Goal: Task Accomplishment & Management: Complete application form

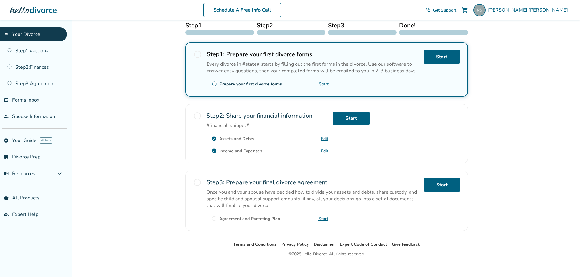
scroll to position [109, 0]
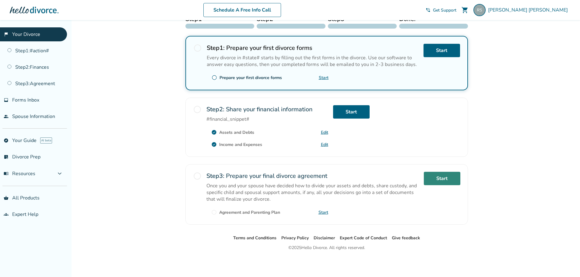
click at [443, 178] on link "Start" at bounding box center [442, 178] width 37 height 13
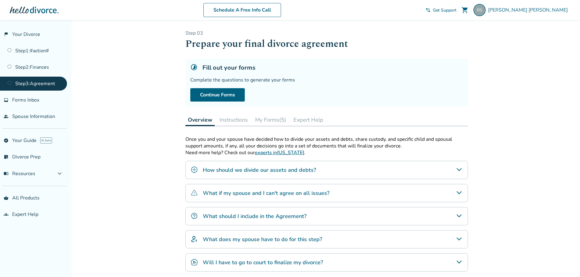
click at [457, 168] on icon "How should we divide our assets and debts?" at bounding box center [458, 169] width 7 height 7
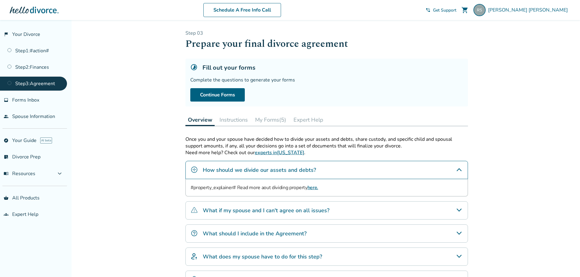
click at [457, 169] on icon "How should we divide our assets and debts?" at bounding box center [458, 169] width 7 height 7
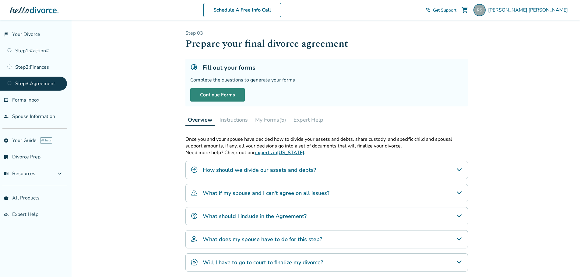
click at [237, 95] on link "Continue Forms" at bounding box center [217, 94] width 55 height 13
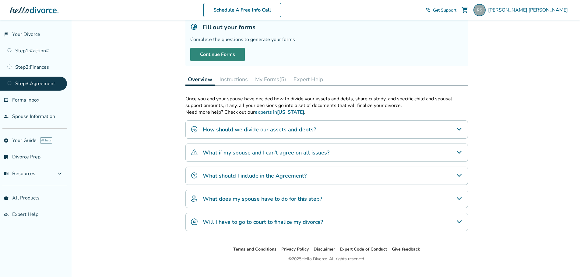
scroll to position [52, 0]
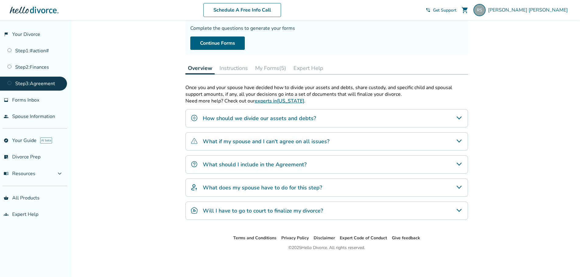
click at [262, 188] on h4 "What does my spouse have to do for this step?" at bounding box center [262, 188] width 119 height 8
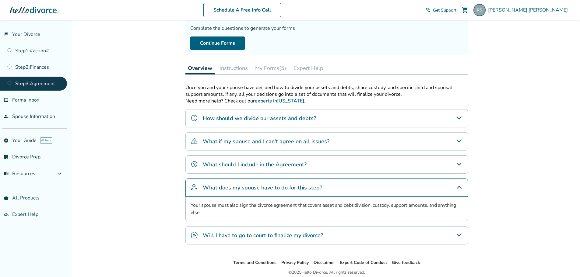
click at [259, 166] on h4 "What should I include in the Agreement?" at bounding box center [255, 165] width 104 height 8
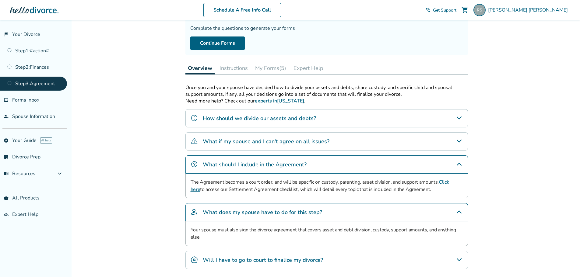
click at [261, 117] on h4 "How should we divide our assets and debts?" at bounding box center [259, 118] width 113 height 8
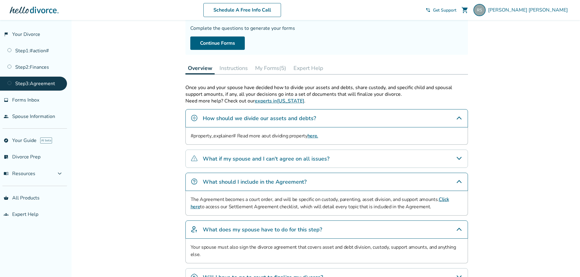
click at [267, 67] on button "My Forms (5)" at bounding box center [271, 68] width 36 height 12
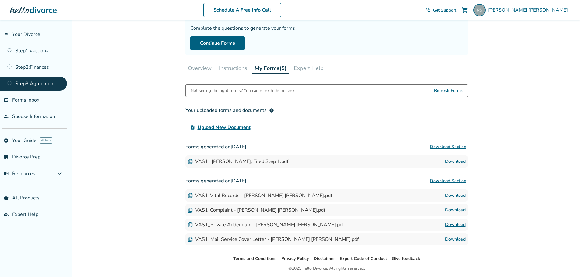
click at [40, 85] on link "Step 3 : Agreement" at bounding box center [33, 84] width 67 height 14
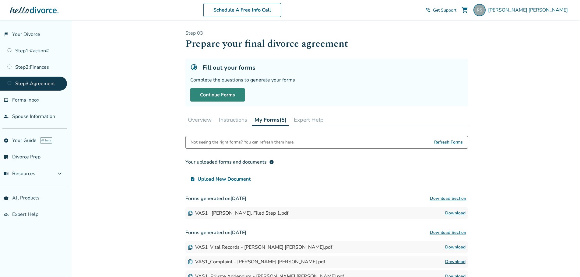
click at [216, 94] on link "Continue Forms" at bounding box center [217, 94] width 55 height 13
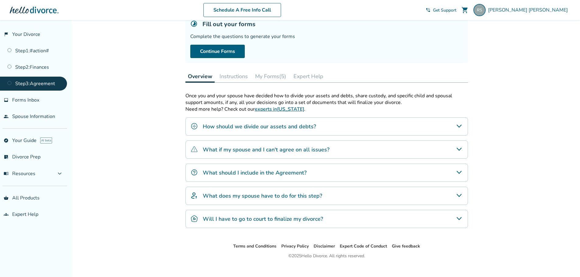
scroll to position [52, 0]
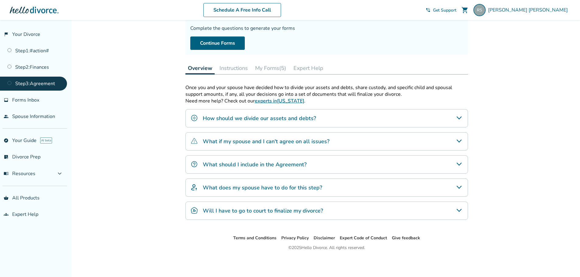
click at [309, 214] on h4 "Will I have to go to court to finalize my divorce?" at bounding box center [263, 211] width 120 height 8
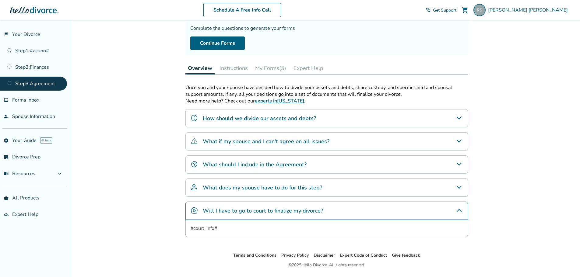
click at [207, 230] on div "#court_info#" at bounding box center [326, 228] width 283 height 17
click at [461, 210] on icon "Will I have to go to court to finalize my divorce?" at bounding box center [458, 210] width 7 height 7
